Goal: Task Accomplishment & Management: Manage account settings

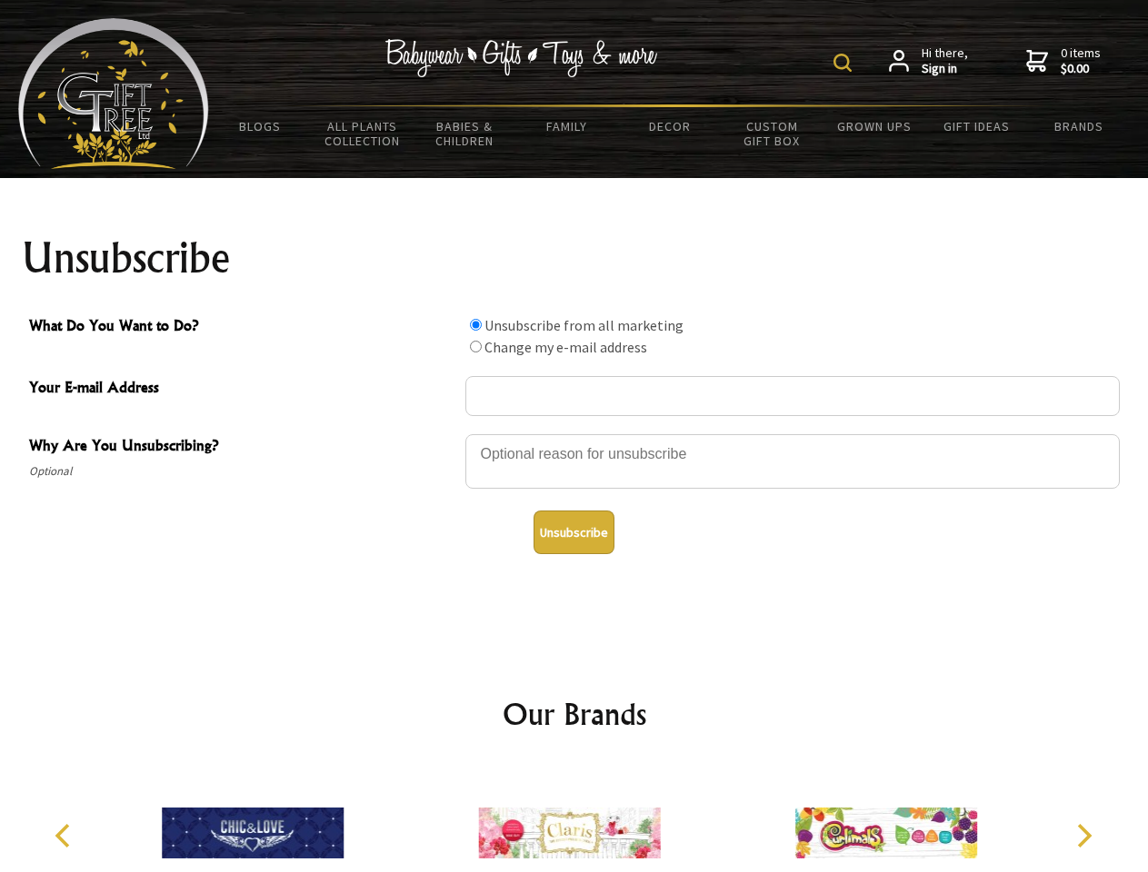
click at [845, 63] on img at bounding box center [842, 63] width 18 height 18
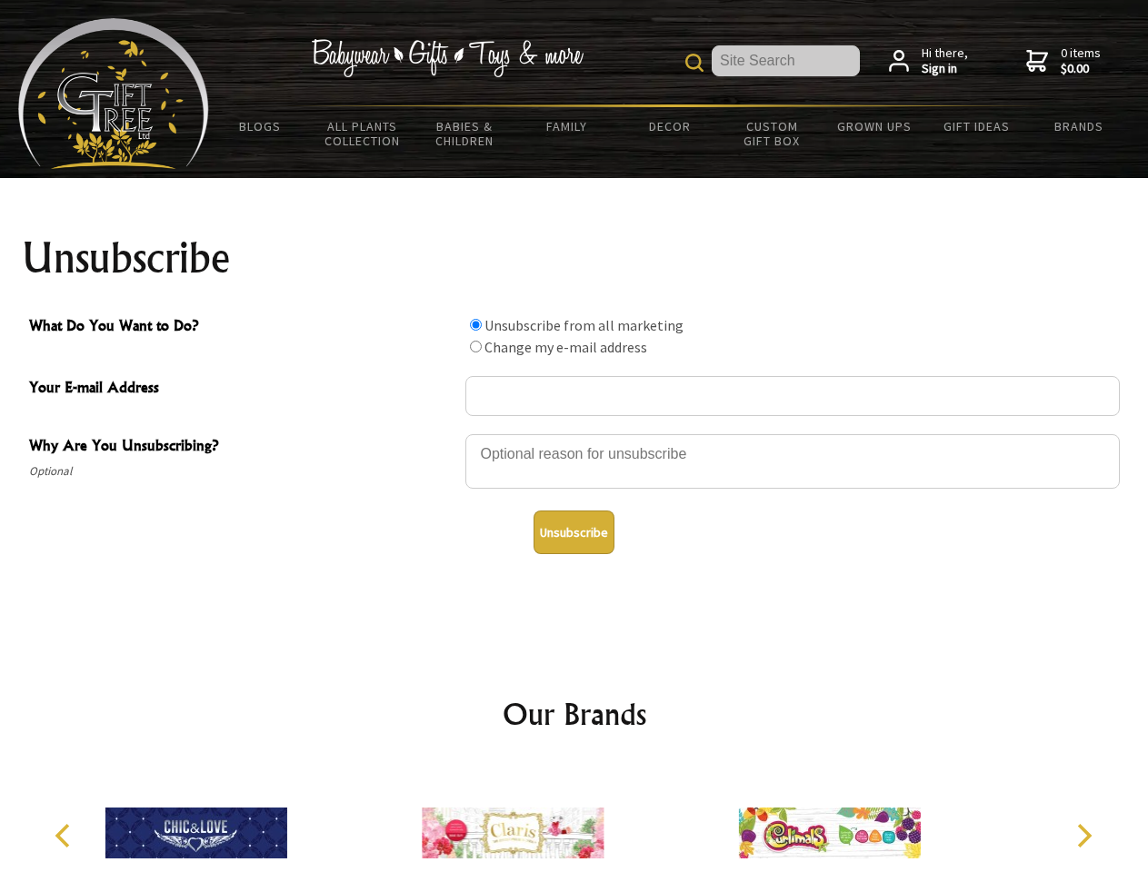
click at [574, 434] on div at bounding box center [792, 465] width 654 height 64
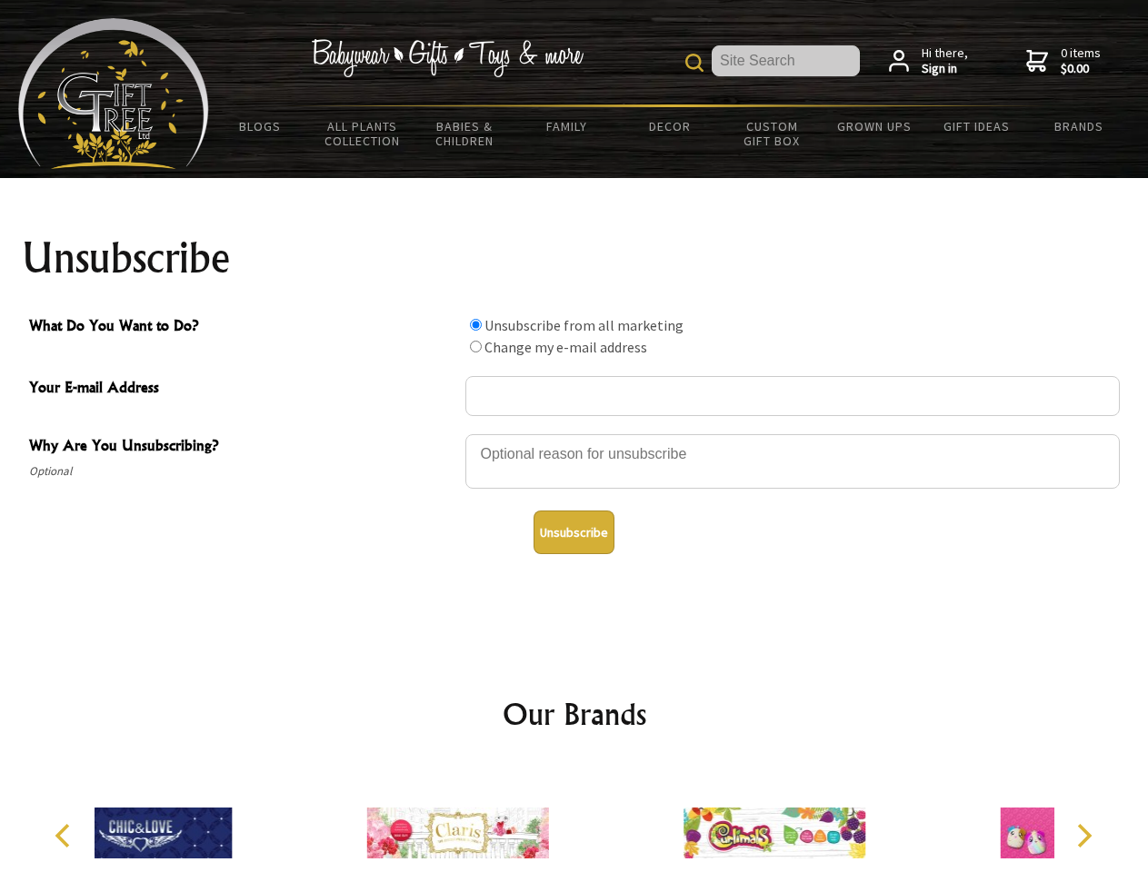
click at [475, 324] on input "What Do You Want to Do?" at bounding box center [476, 325] width 12 height 12
click at [475, 346] on input "What Do You Want to Do?" at bounding box center [476, 347] width 12 height 12
radio input "true"
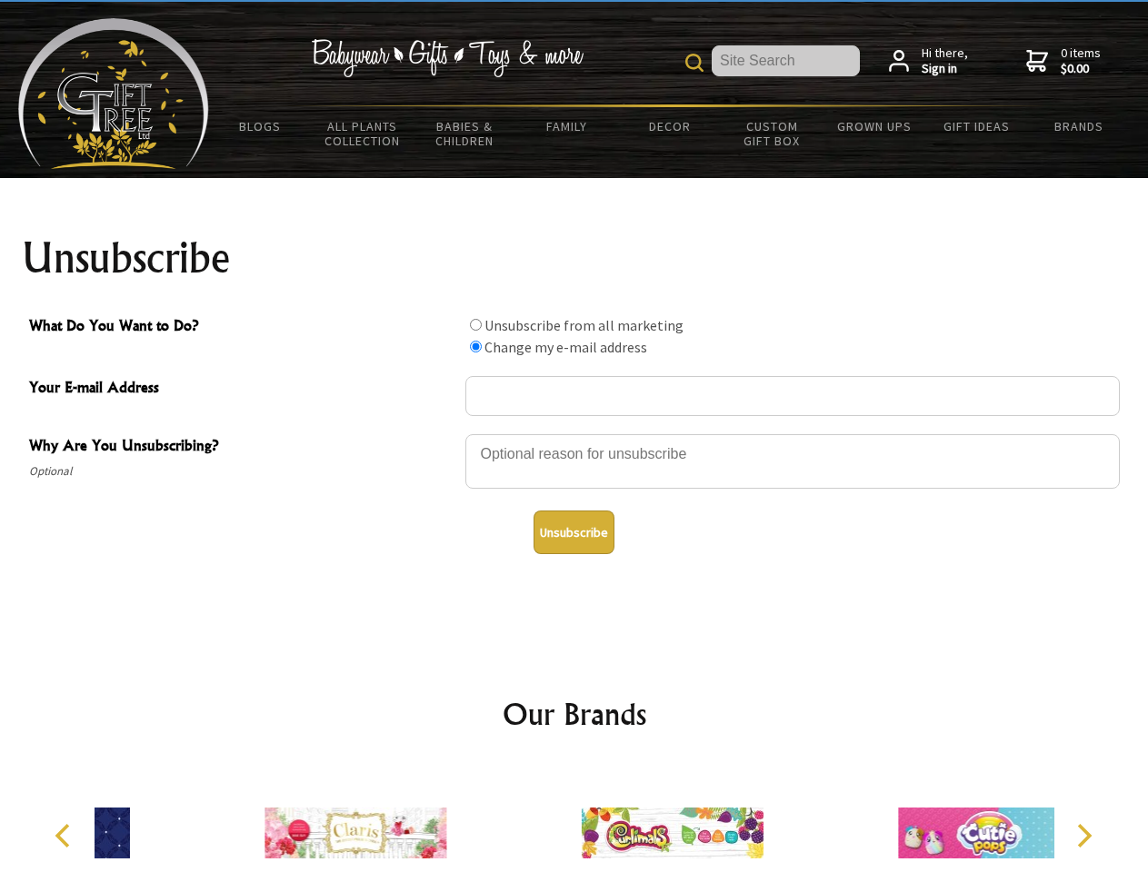
click at [573, 533] on button "Unsubscribe" at bounding box center [573, 533] width 81 height 44
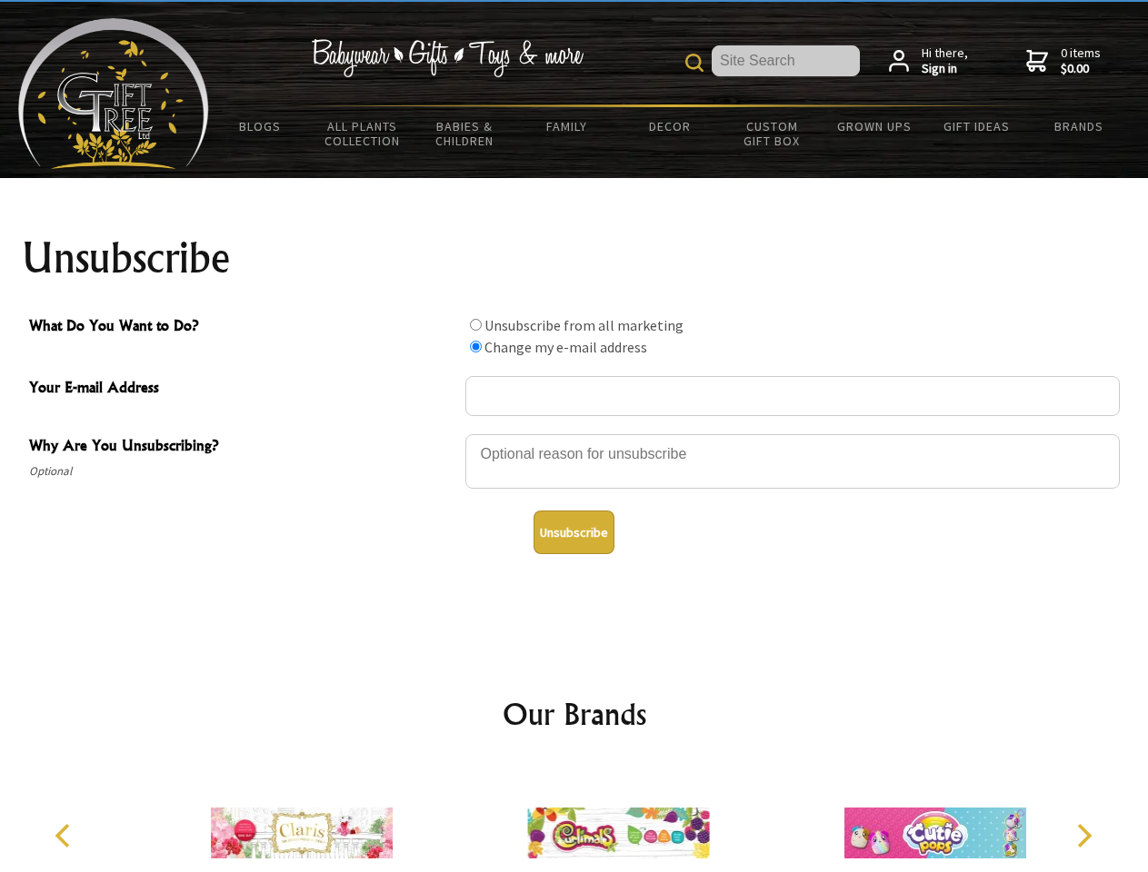
click at [65, 836] on icon "Previous" at bounding box center [65, 836] width 24 height 24
click at [1083, 836] on icon "Next" at bounding box center [1083, 836] width 24 height 24
